Goal: Task Accomplishment & Management: Manage account settings

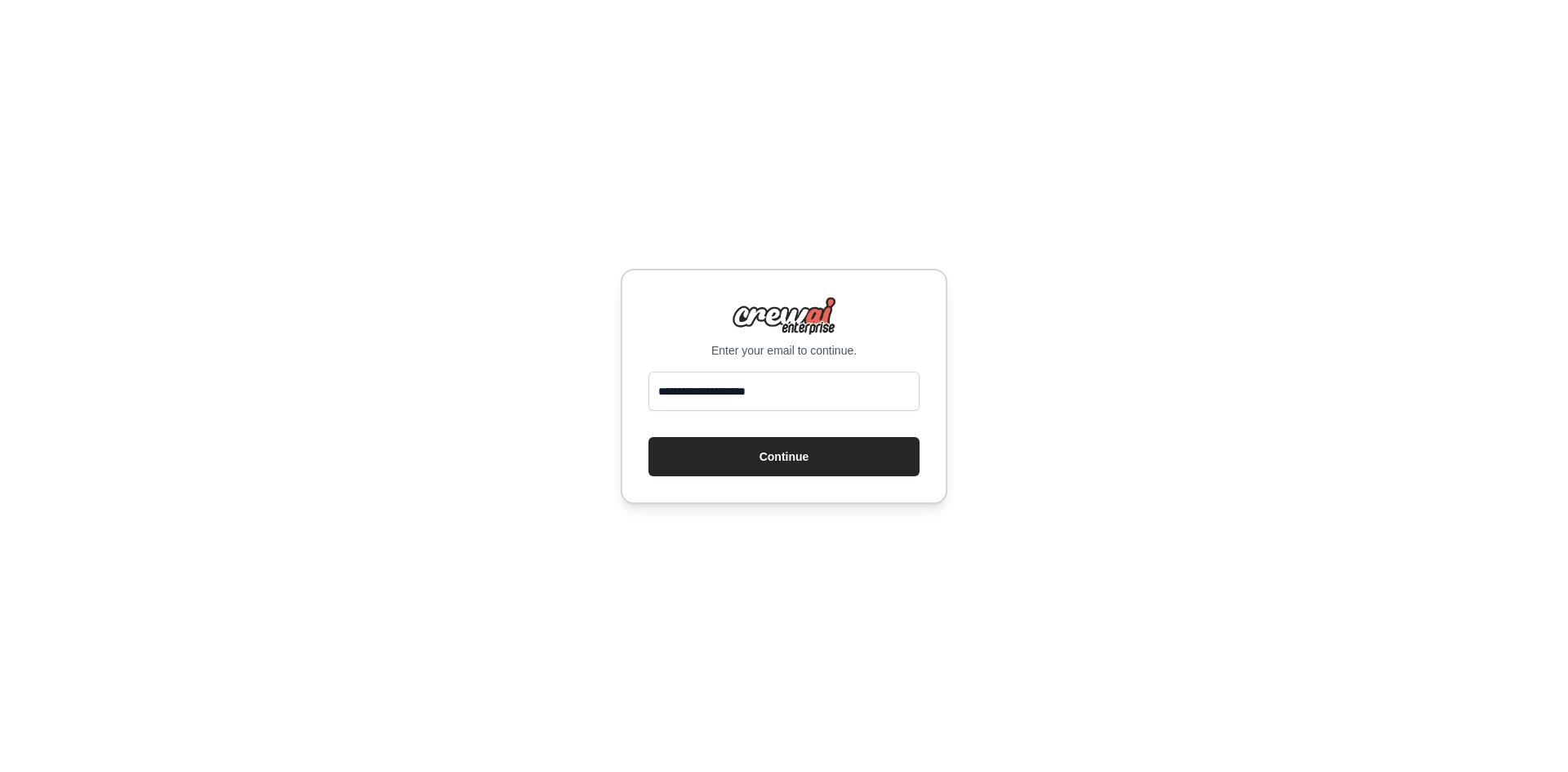
type input "**********"
click at [649, 437] on button "Continue" at bounding box center [784, 457] width 272 height 39
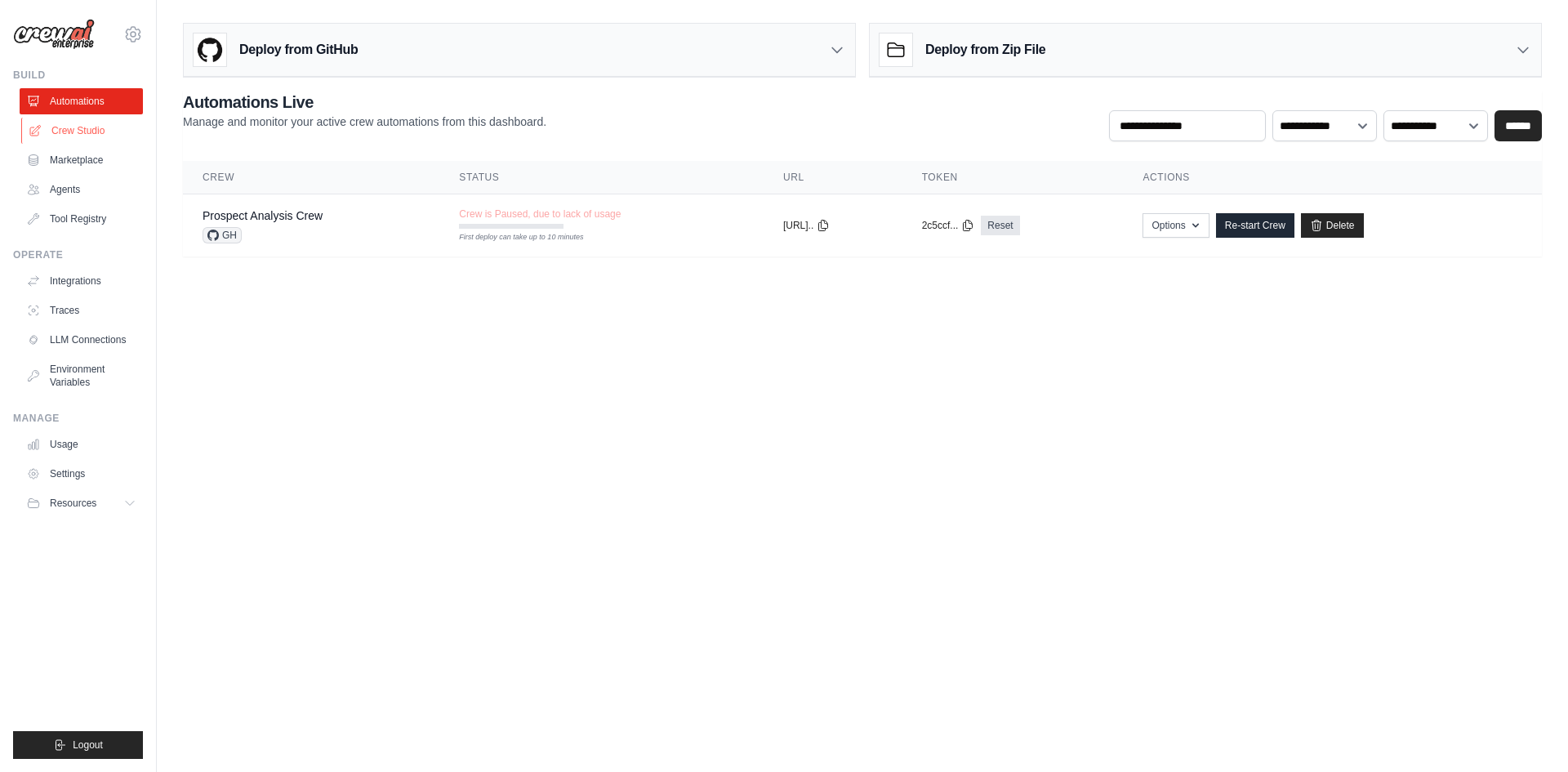
click at [96, 130] on link "Crew Studio" at bounding box center [82, 130] width 123 height 26
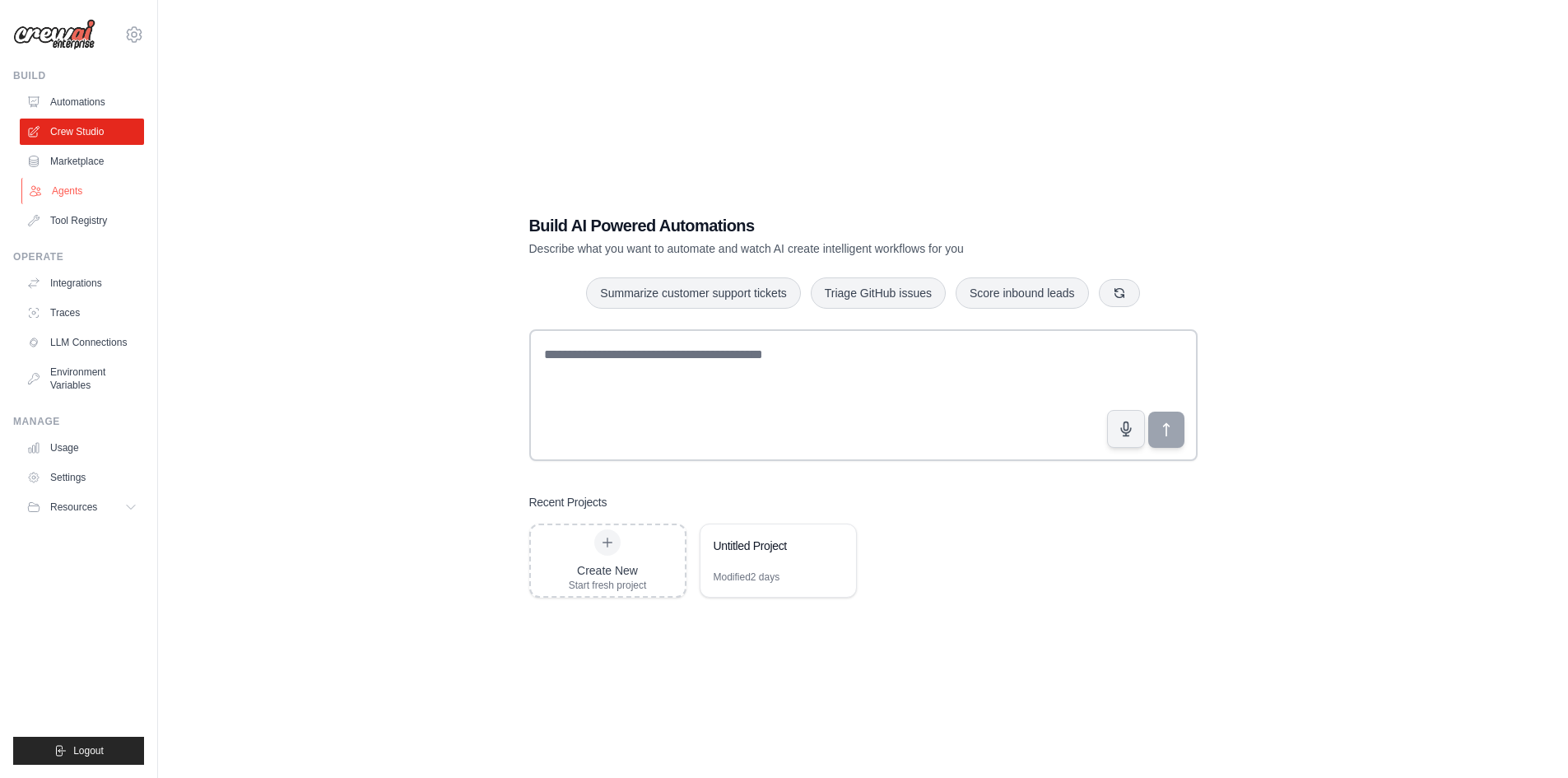
click at [77, 187] on link "Agents" at bounding box center [83, 191] width 124 height 26
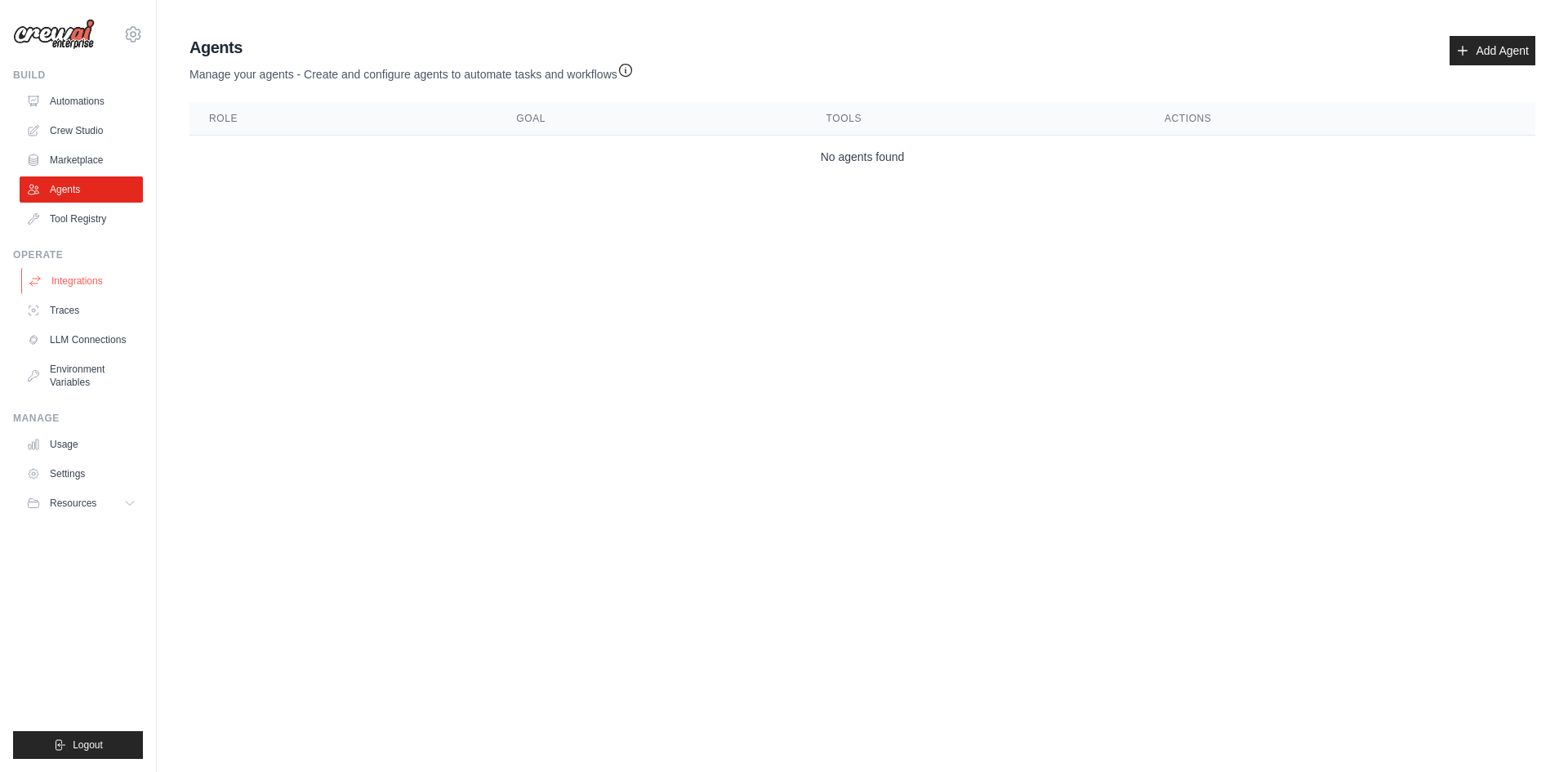
click at [66, 278] on link "Integrations" at bounding box center [82, 280] width 123 height 26
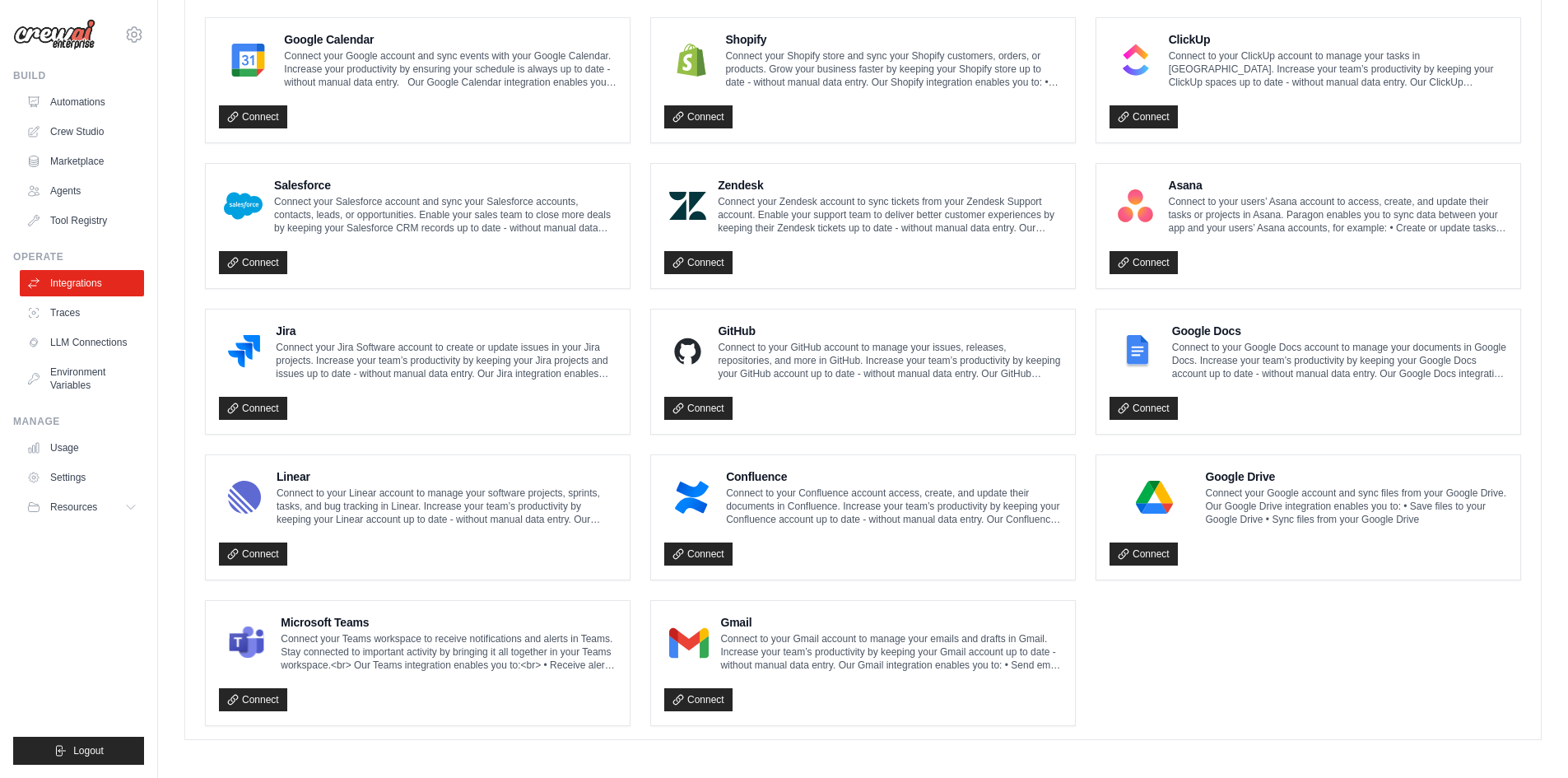
scroll to position [770, 0]
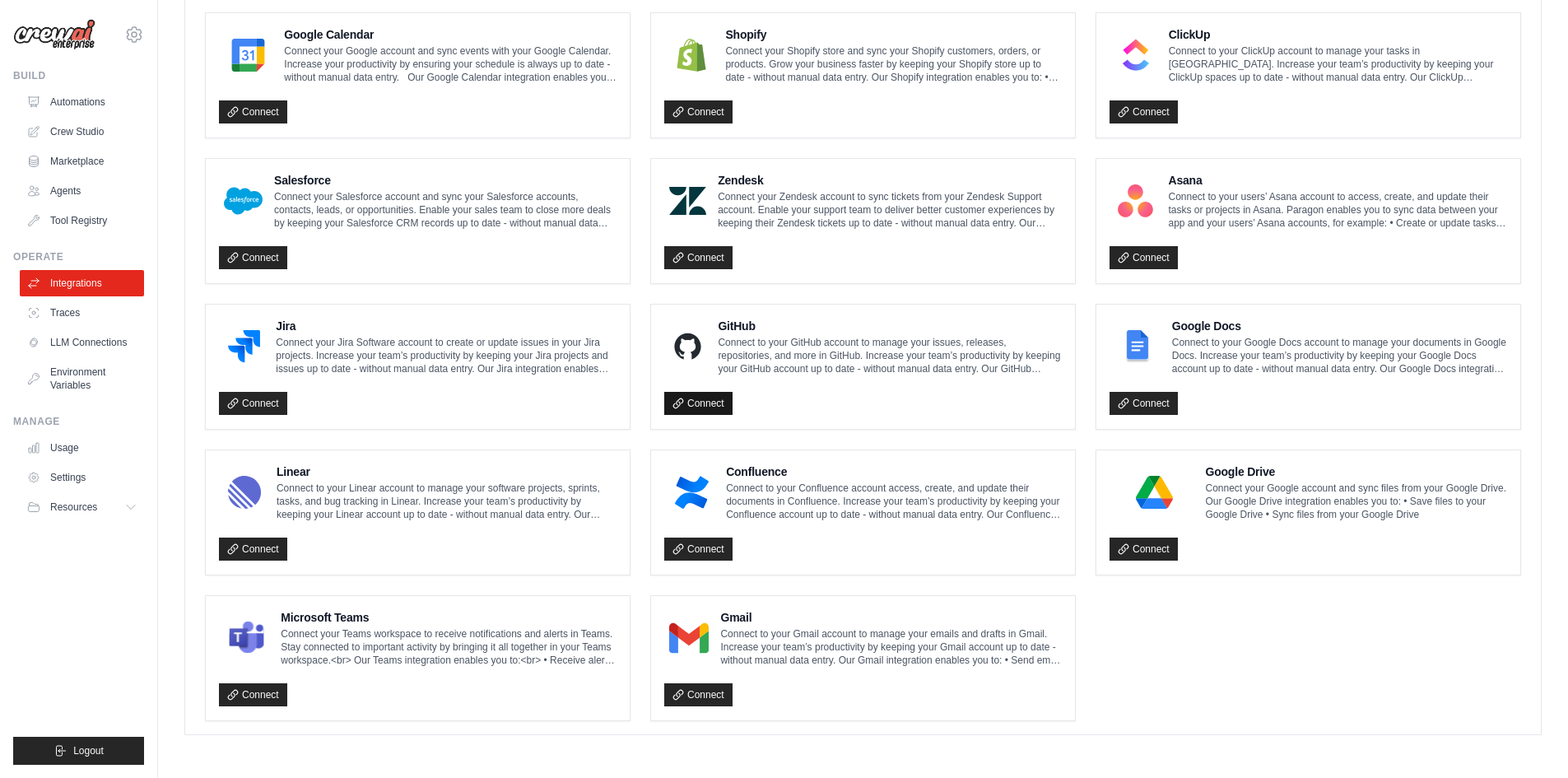
click at [707, 406] on link "Connect" at bounding box center [699, 404] width 68 height 23
click at [690, 408] on link "Connect" at bounding box center [699, 404] width 68 height 23
click at [68, 342] on link "LLM Connections" at bounding box center [83, 342] width 124 height 26
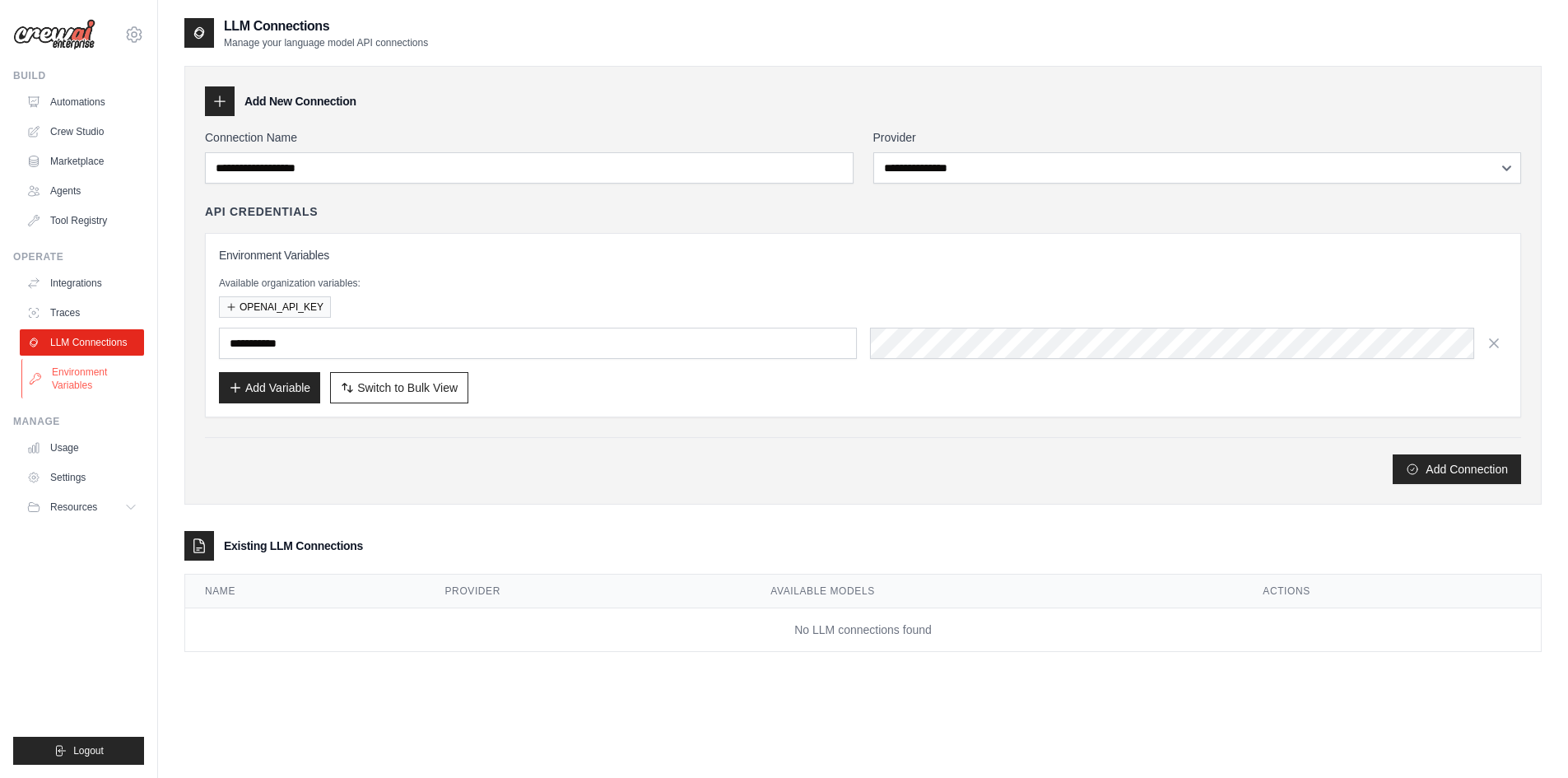
click at [76, 386] on link "Environment Variables" at bounding box center [83, 378] width 124 height 39
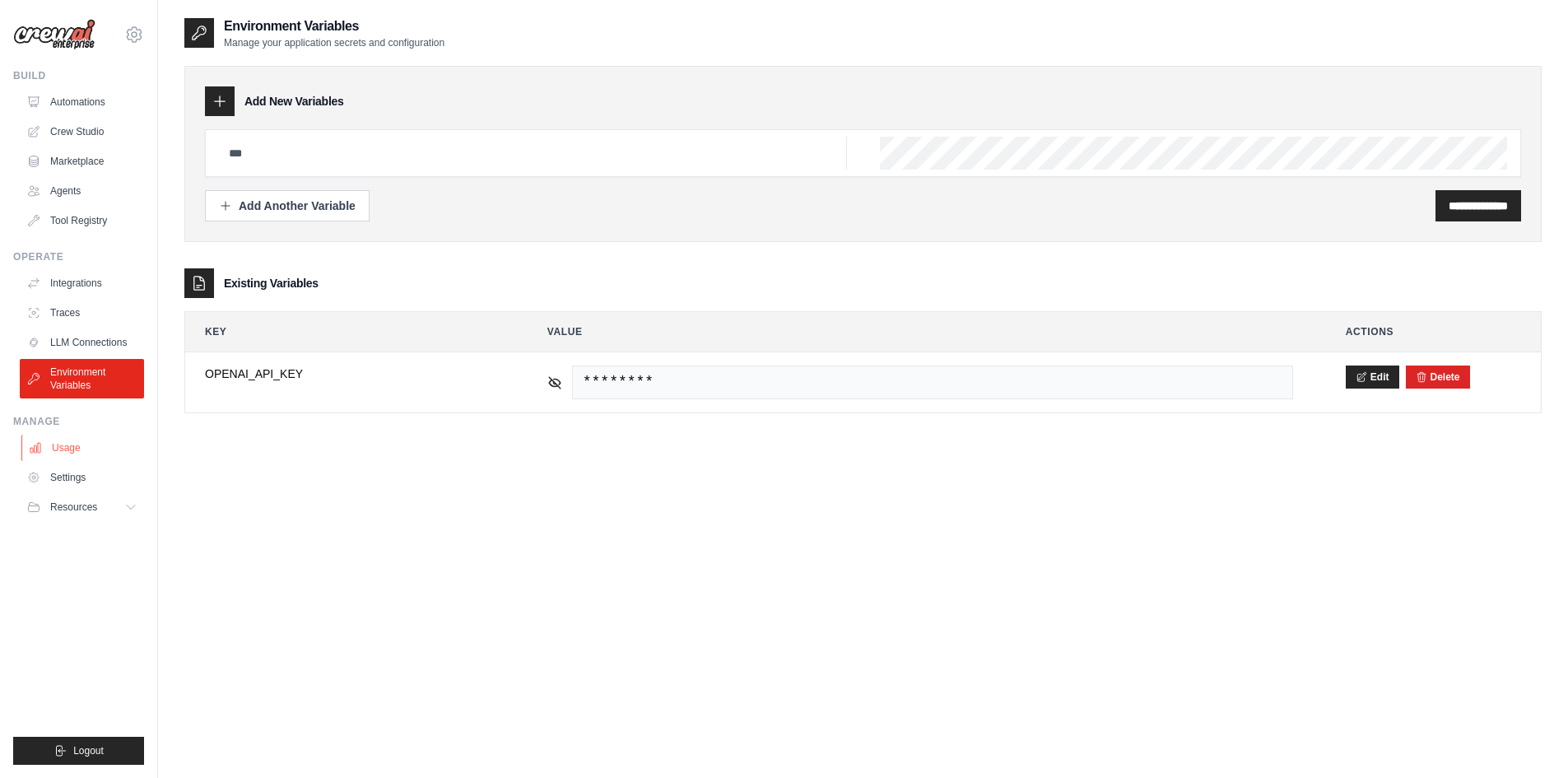
click at [57, 437] on link "Usage" at bounding box center [83, 448] width 124 height 26
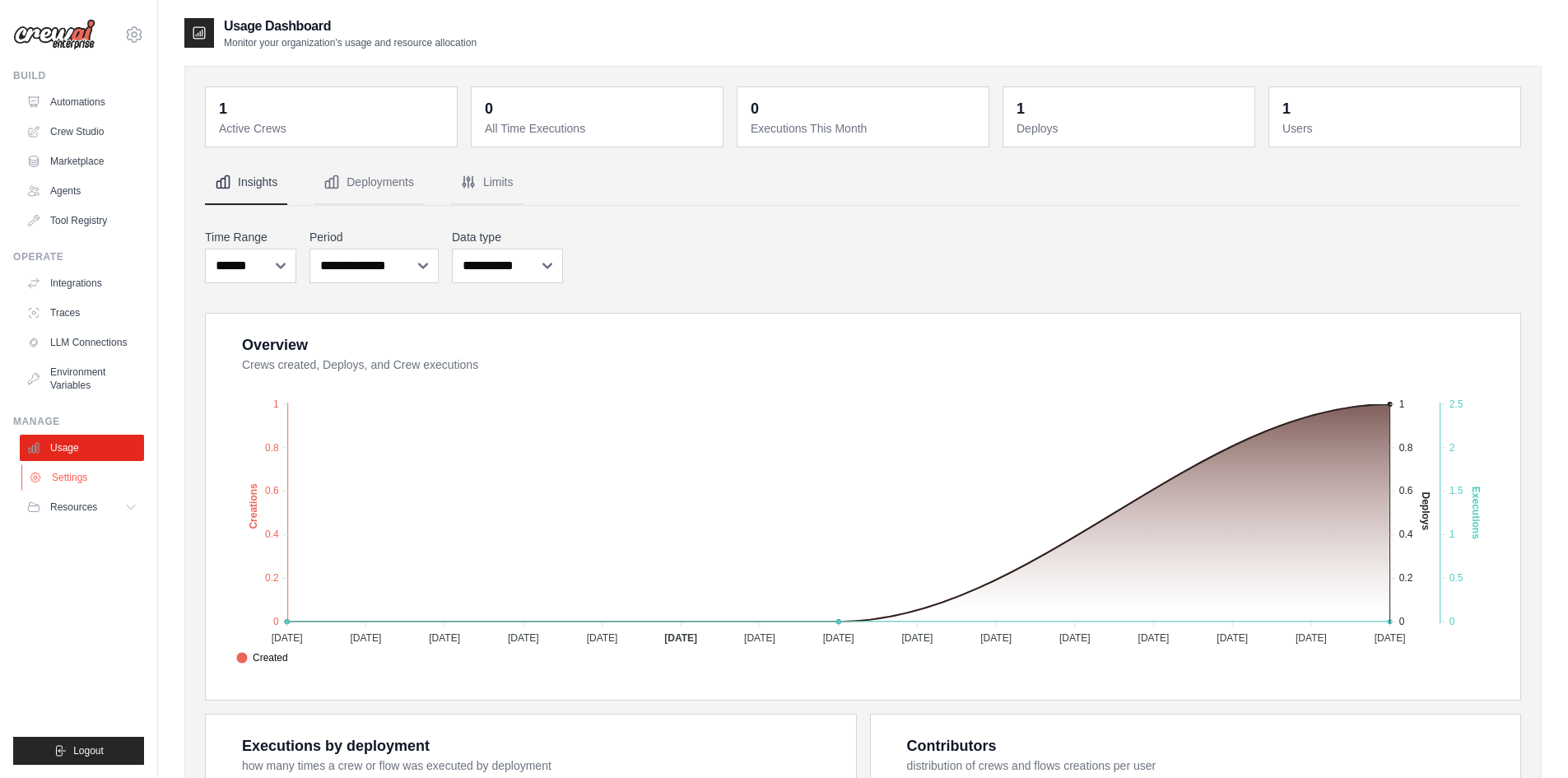
click at [44, 473] on link "Settings" at bounding box center [83, 477] width 124 height 26
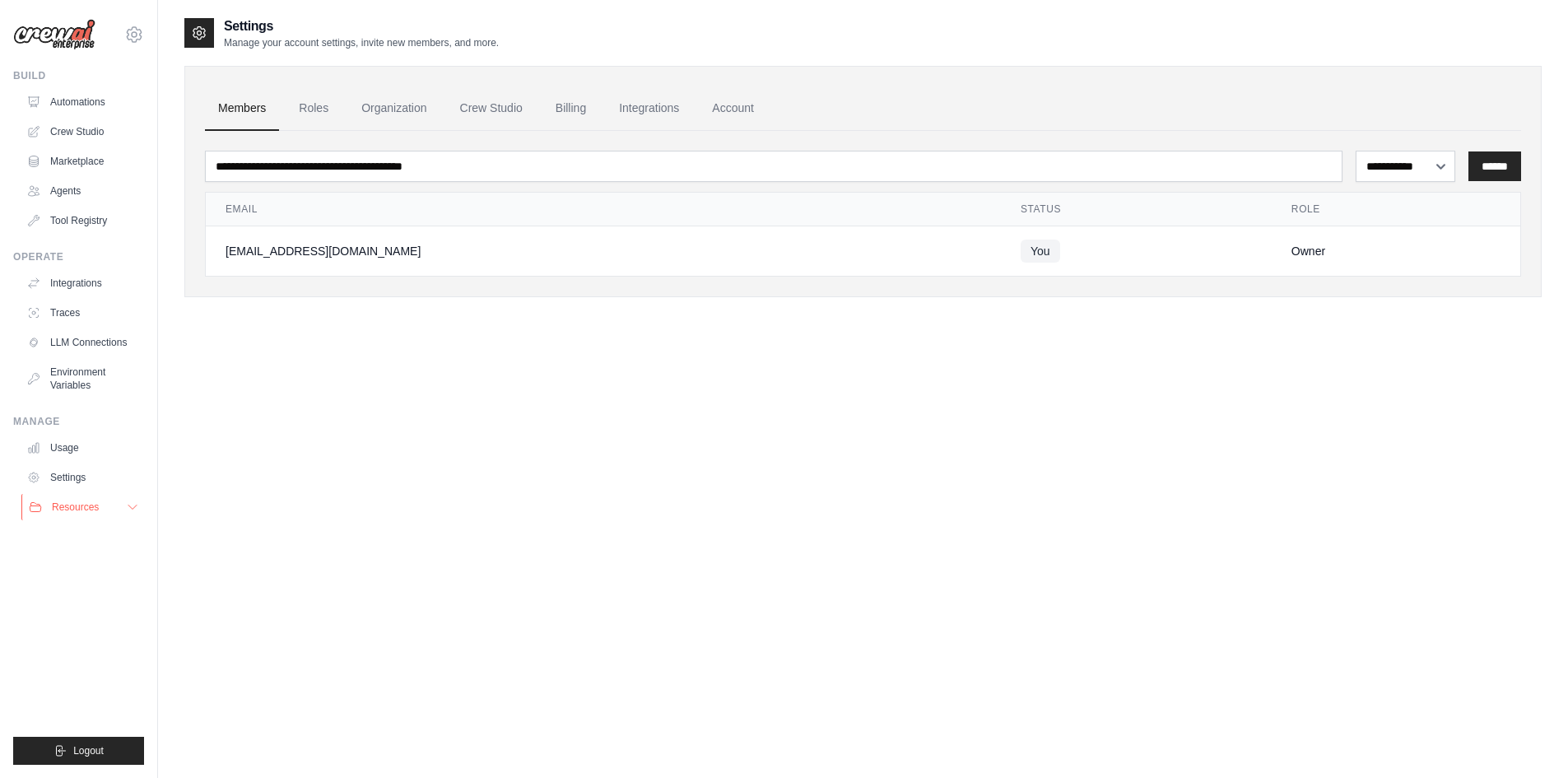
click at [38, 512] on icon at bounding box center [35, 507] width 12 height 9
click at [64, 569] on link "GitHub" at bounding box center [88, 562] width 114 height 23
